Goal: Information Seeking & Learning: Learn about a topic

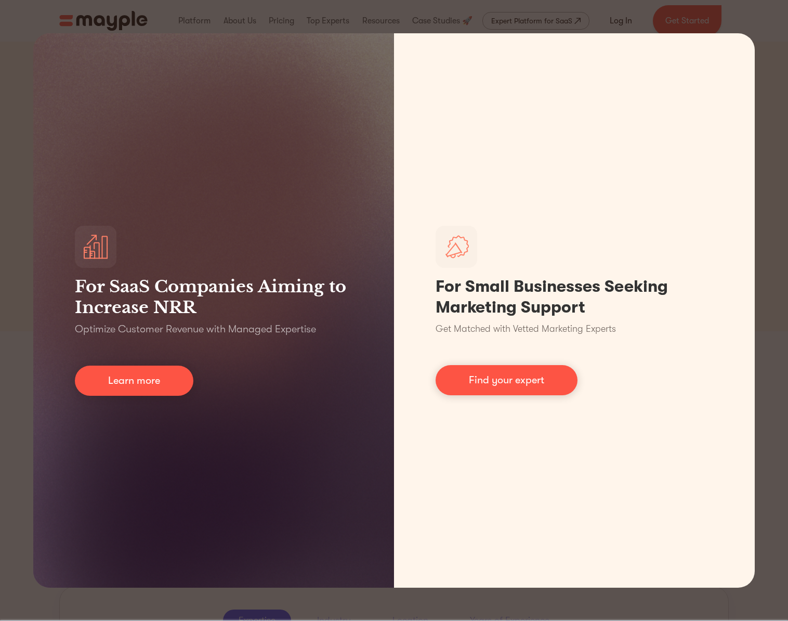
click at [772, 194] on div "For SaaS Companies Aiming to Increase NRR Optimize Customer Revenue with Manage…" at bounding box center [394, 310] width 788 height 621
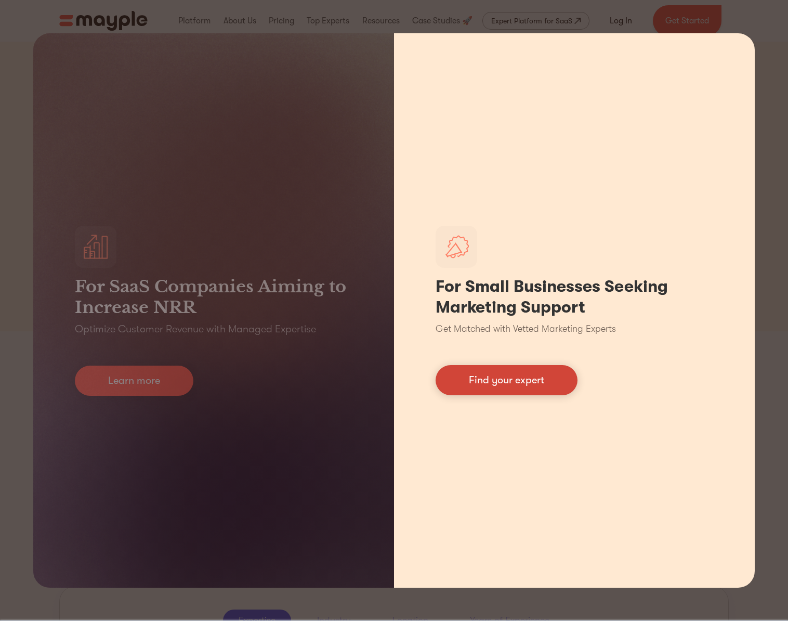
click at [522, 392] on link "Find your expert" at bounding box center [507, 380] width 142 height 30
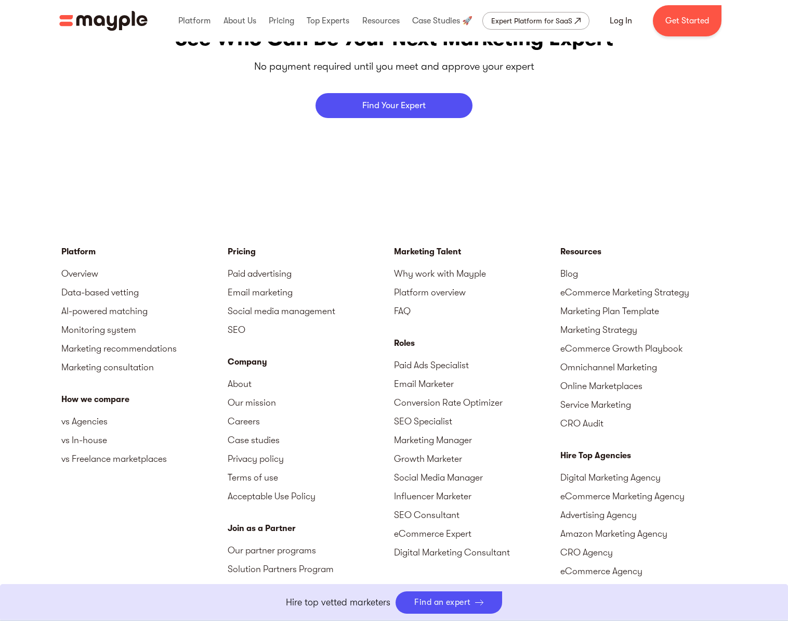
scroll to position [4406, 0]
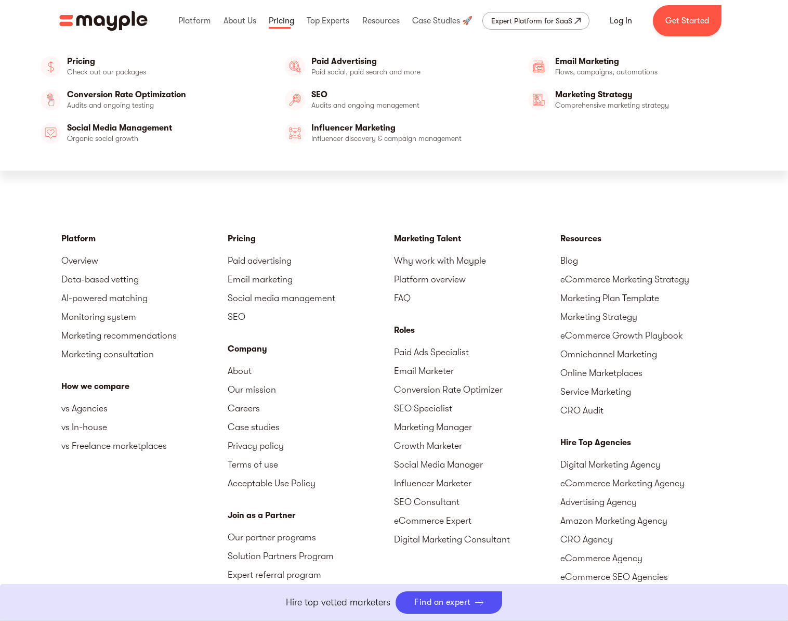
click at [286, 26] on link at bounding box center [281, 20] width 31 height 33
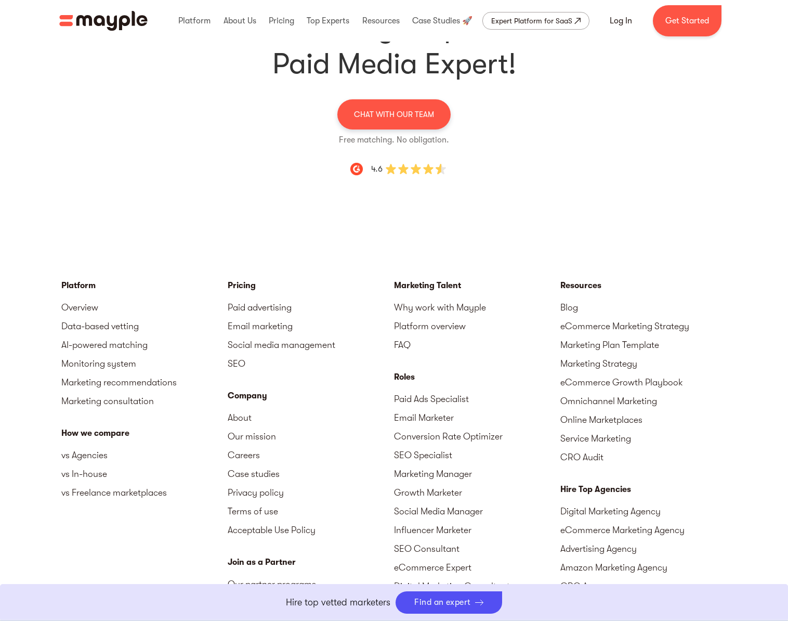
scroll to position [3304, 0]
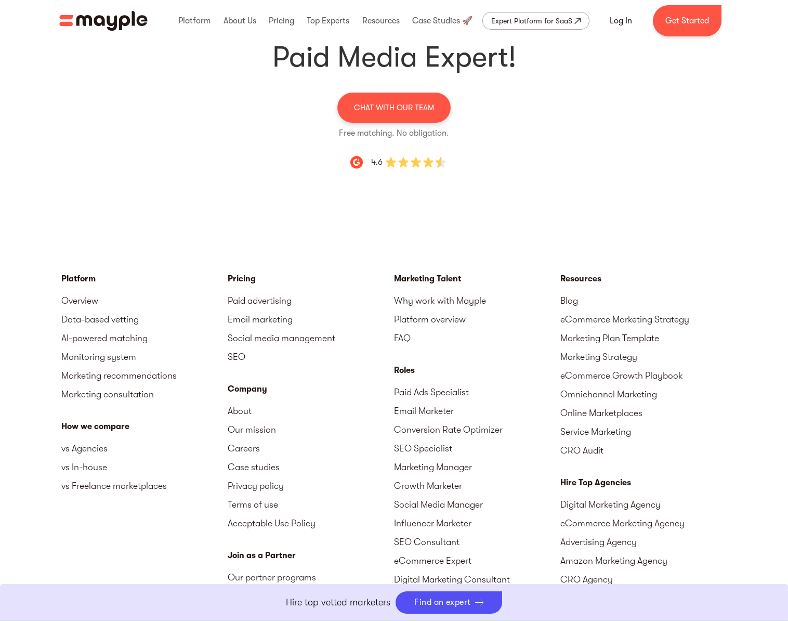
click at [521, 210] on div "Platform Overview Data-based vetting AI-powered matching Monitoring system Mark…" at bounding box center [394, 502] width 788 height 584
